Goal: Task Accomplishment & Management: Manage account settings

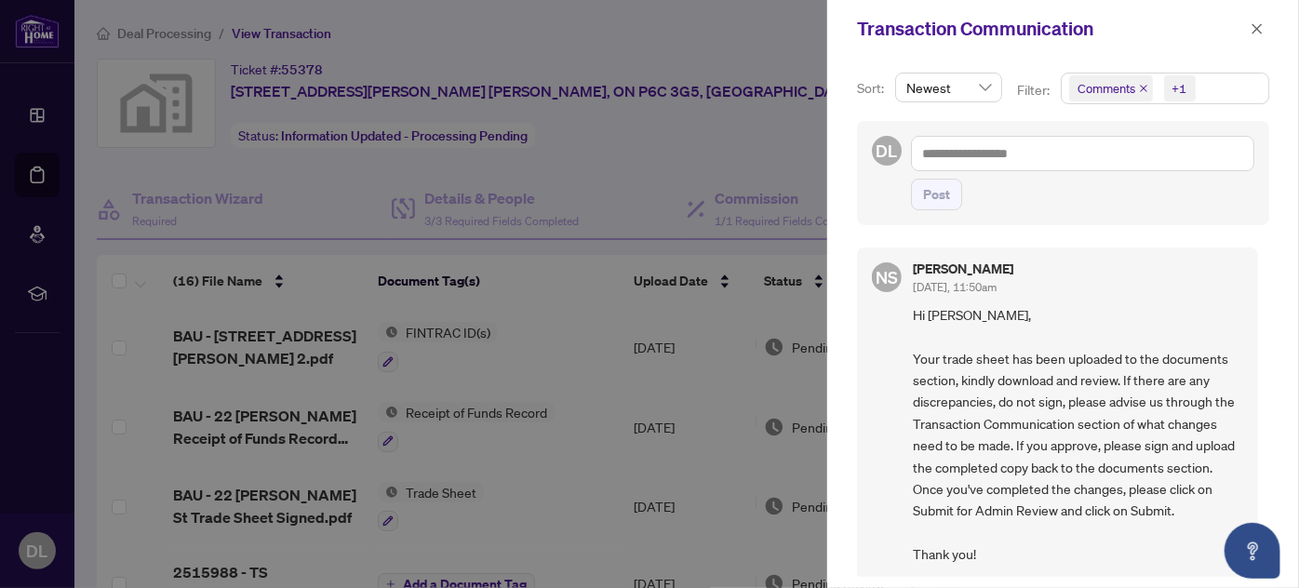
scroll to position [627, 0]
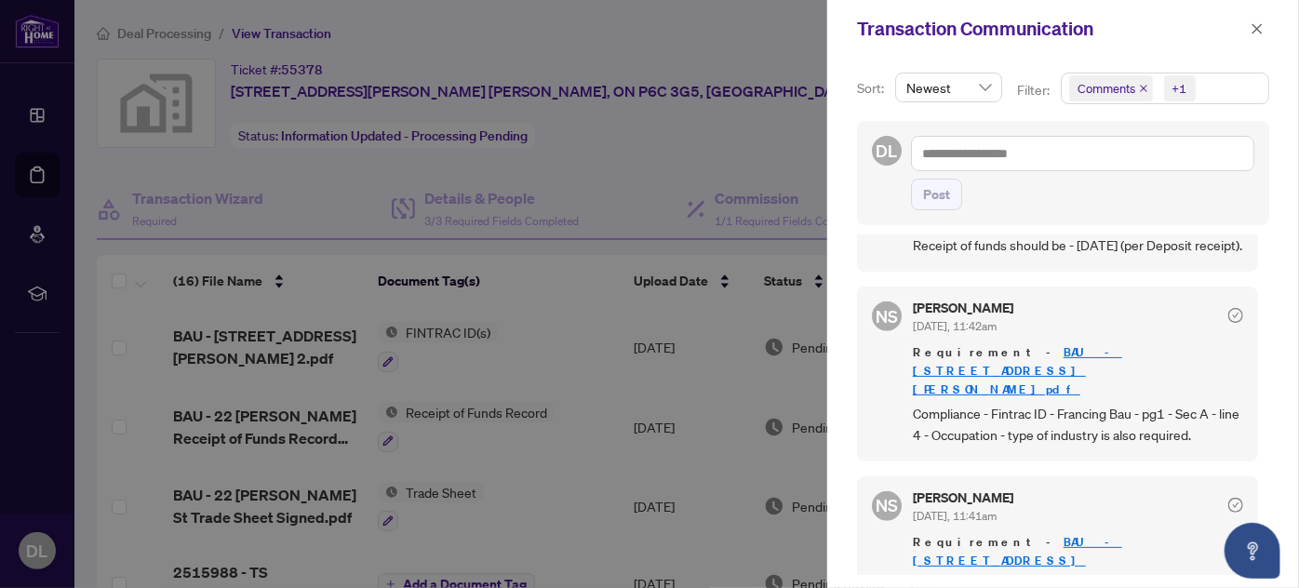
click at [846, 247] on div "Sort: Newest Filter: Comments +1 DL Post NS [PERSON_NAME] [DATE], 11:50am Hi [P…" at bounding box center [1063, 323] width 472 height 530
click at [273, 33] on div at bounding box center [649, 294] width 1299 height 588
click at [1255, 26] on icon "close" at bounding box center [1257, 28] width 10 height 10
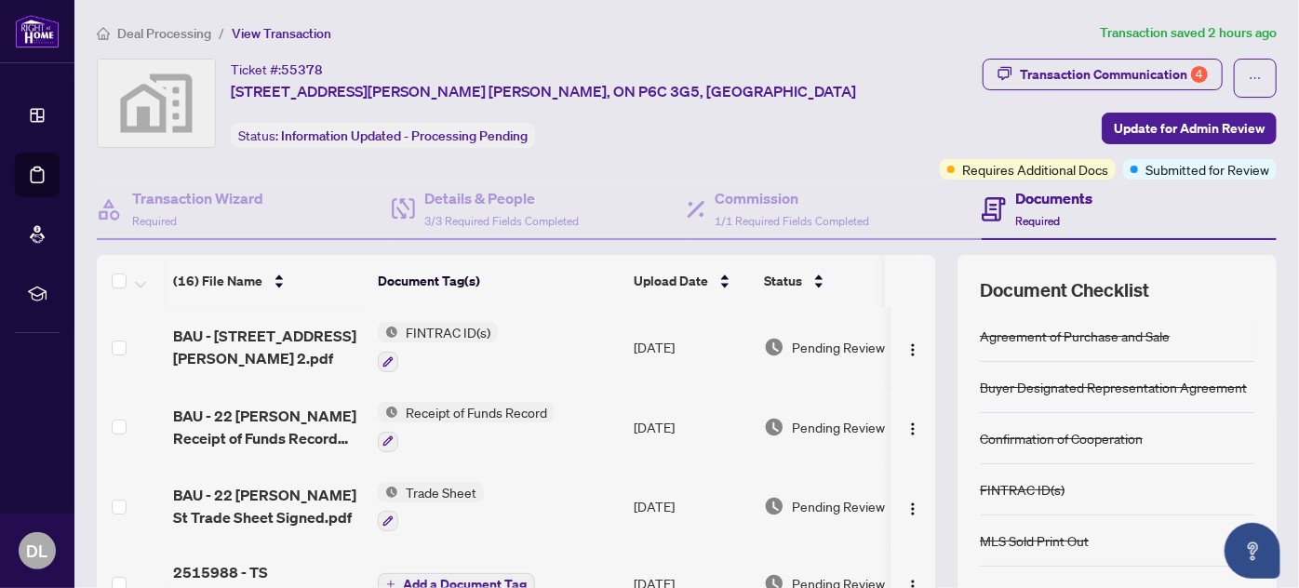
click at [158, 32] on span "Deal Processing" at bounding box center [164, 33] width 94 height 17
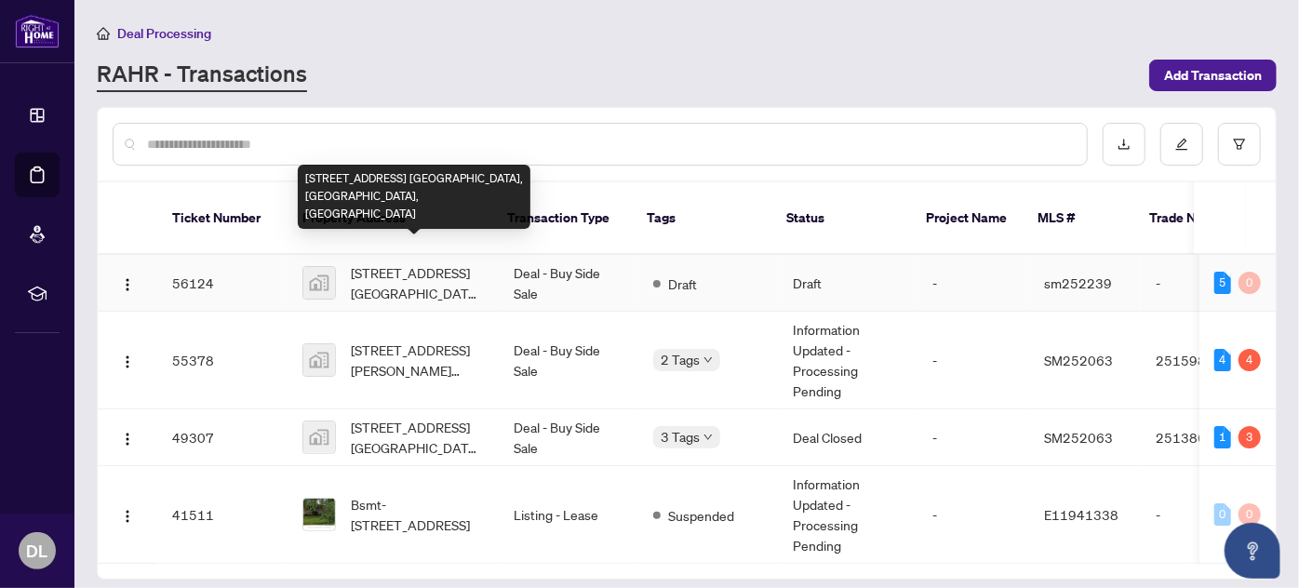
click at [427, 262] on span "[STREET_ADDRESS] [GEOGRAPHIC_DATA], [GEOGRAPHIC_DATA], [GEOGRAPHIC_DATA]" at bounding box center [417, 282] width 133 height 41
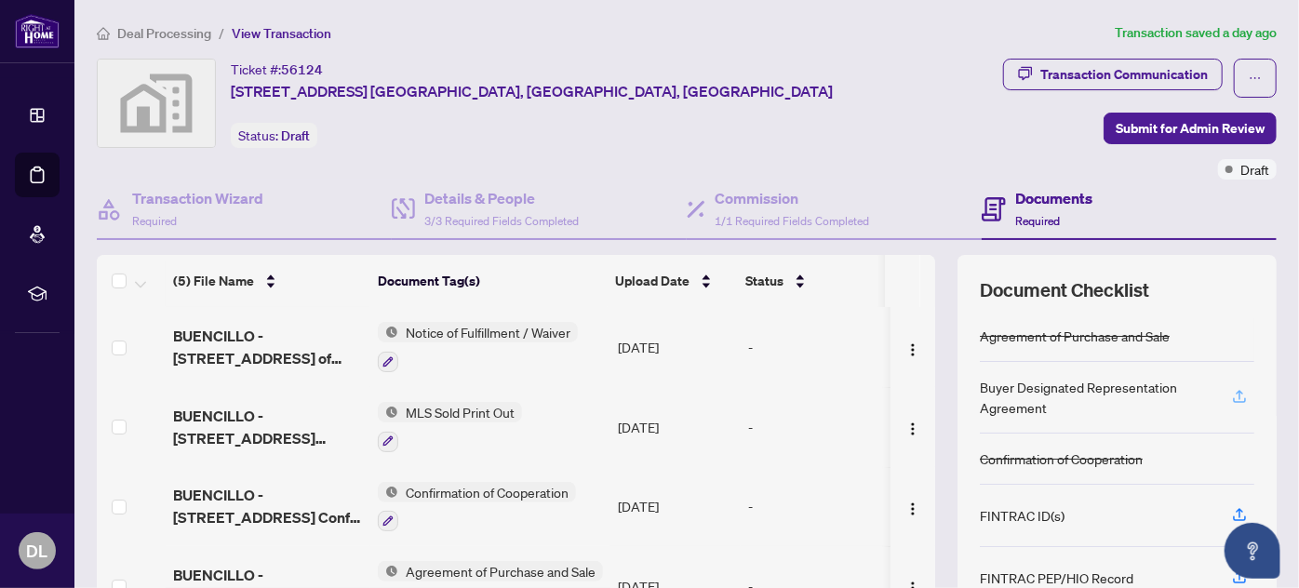
click at [1233, 389] on icon "button" at bounding box center [1239, 396] width 17 height 17
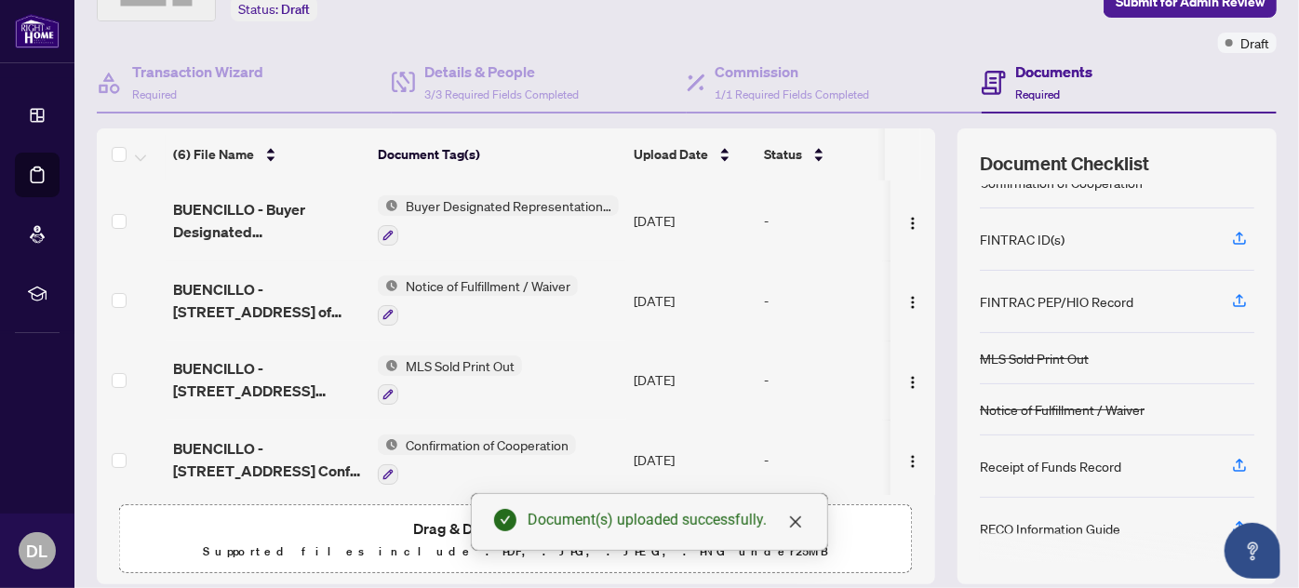
scroll to position [168, 0]
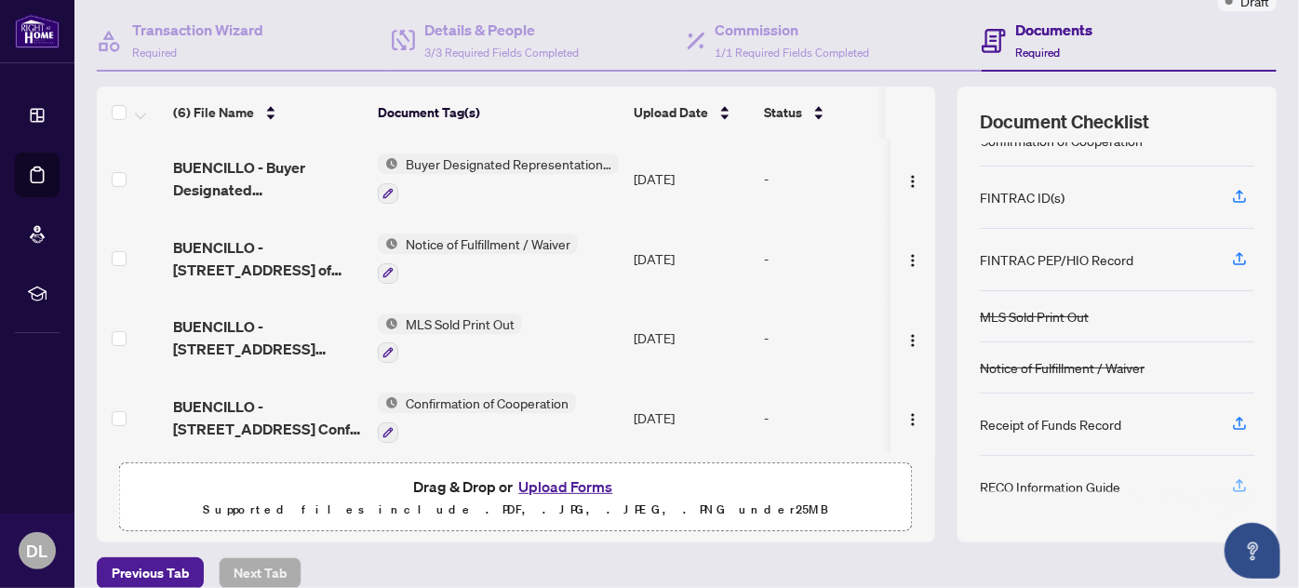
click at [1231, 478] on icon "button" at bounding box center [1239, 485] width 17 height 17
